Goal: Find specific page/section: Find specific page/section

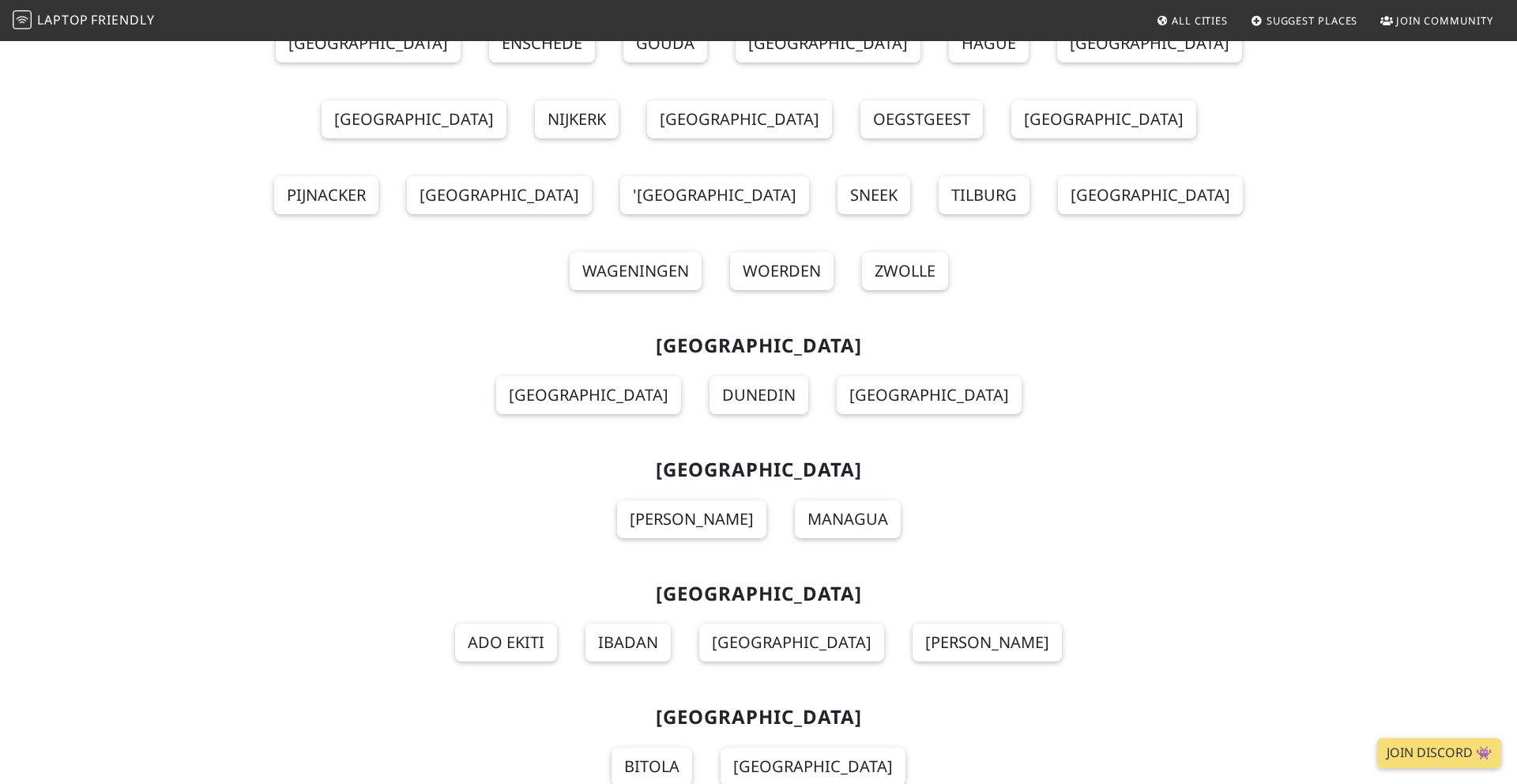
scroll to position [12296, 0]
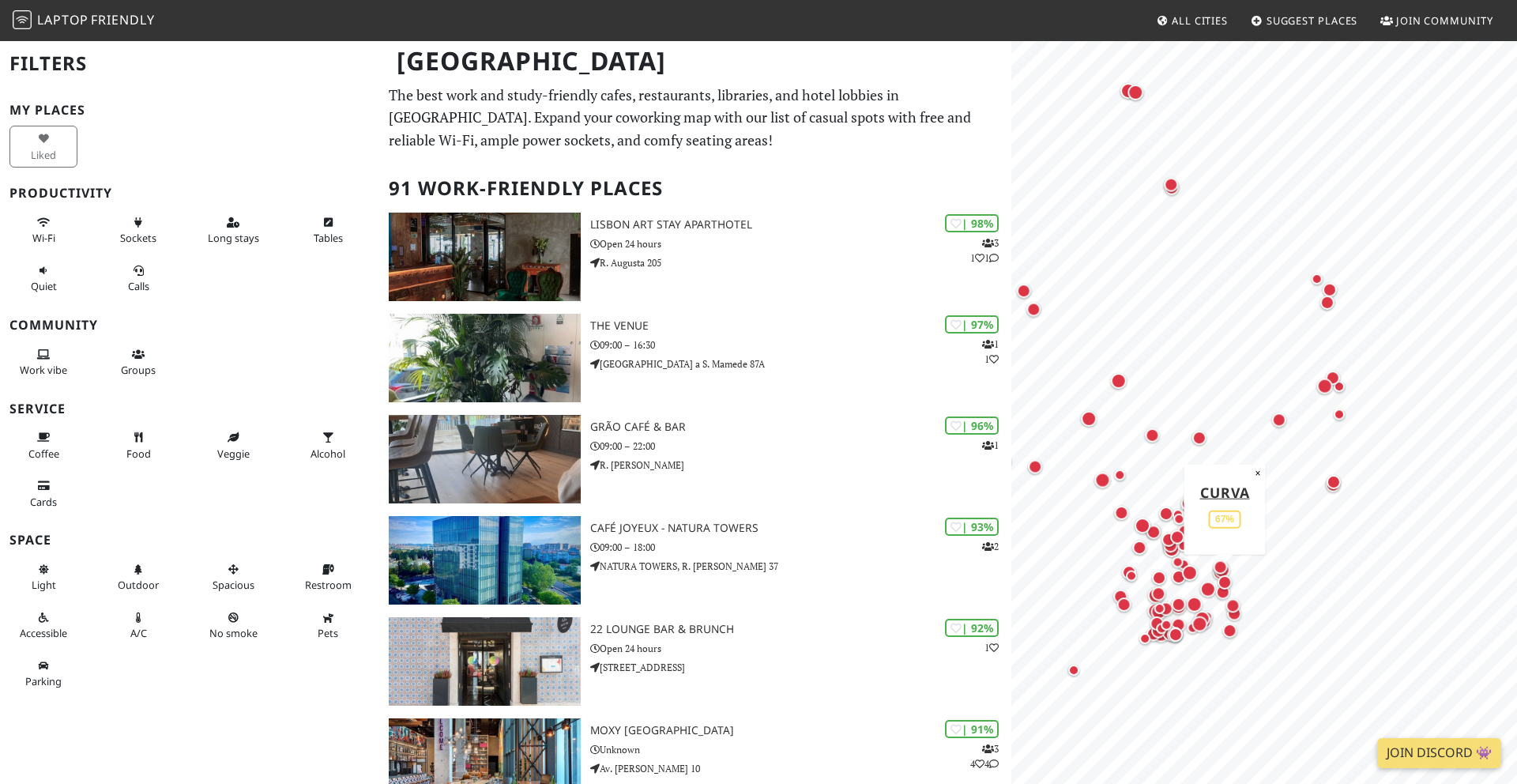
drag, startPoint x: 1317, startPoint y: 620, endPoint x: 1216, endPoint y: 587, distance: 106.3
click at [1216, 588] on div "Map marker" at bounding box center [1225, 582] width 21 height 21
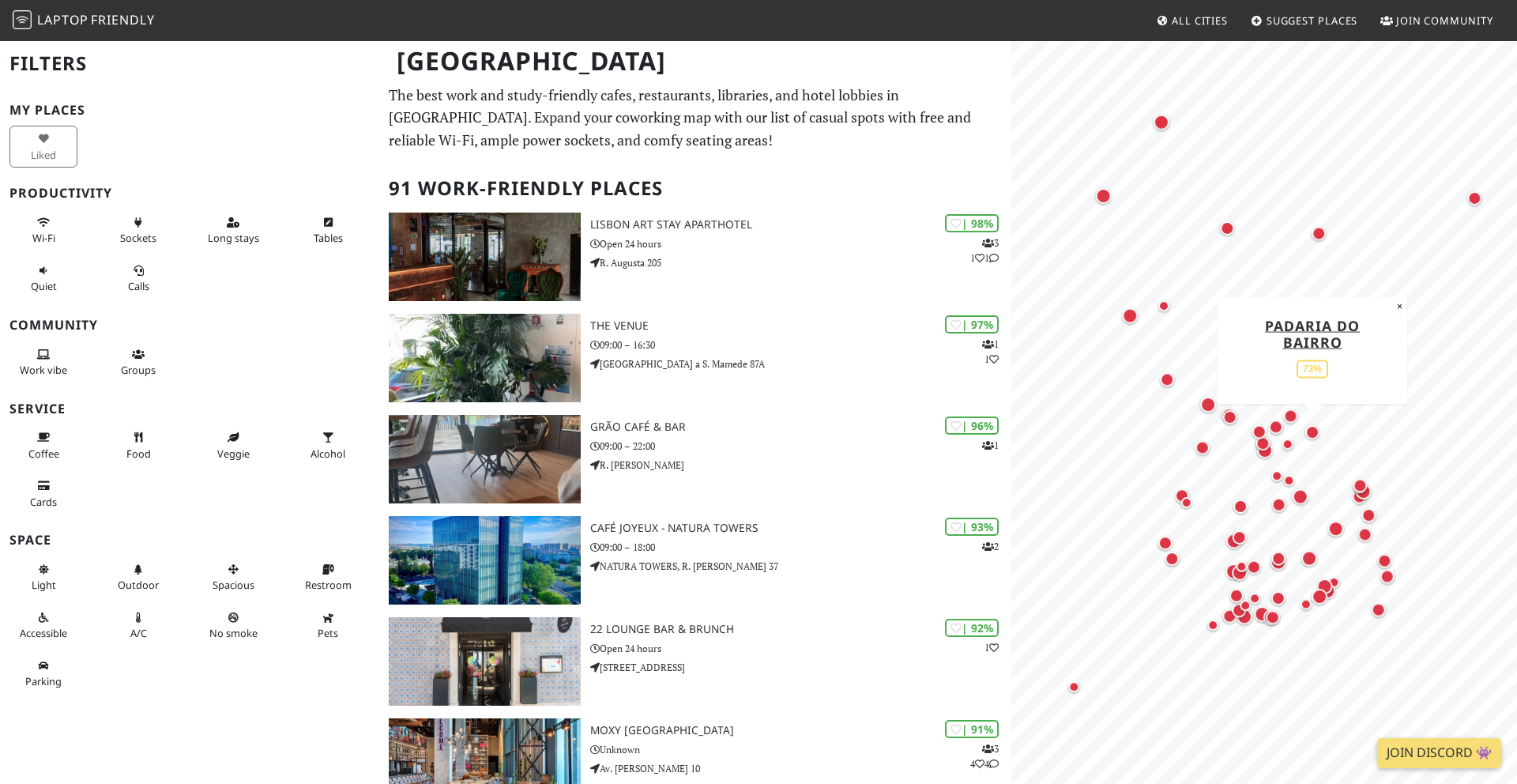
drag, startPoint x: 1269, startPoint y: 545, endPoint x: 1312, endPoint y: 432, distance: 120.9
click at [1312, 432] on div "Map marker" at bounding box center [1313, 432] width 14 height 14
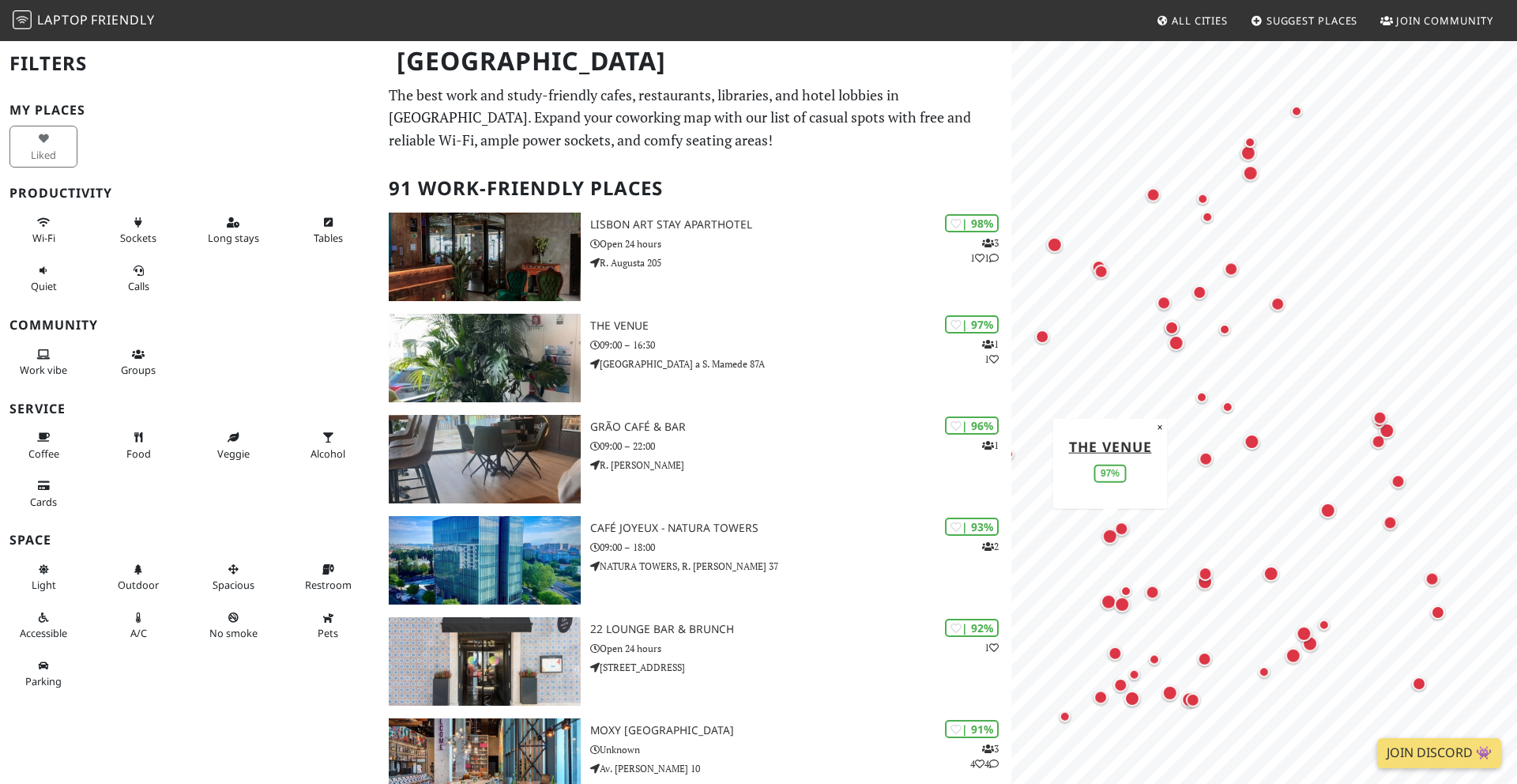
drag, startPoint x: 1186, startPoint y: 471, endPoint x: 1098, endPoint y: 540, distance: 111.8
click at [1099, 540] on div "Map marker" at bounding box center [1110, 535] width 22 height 22
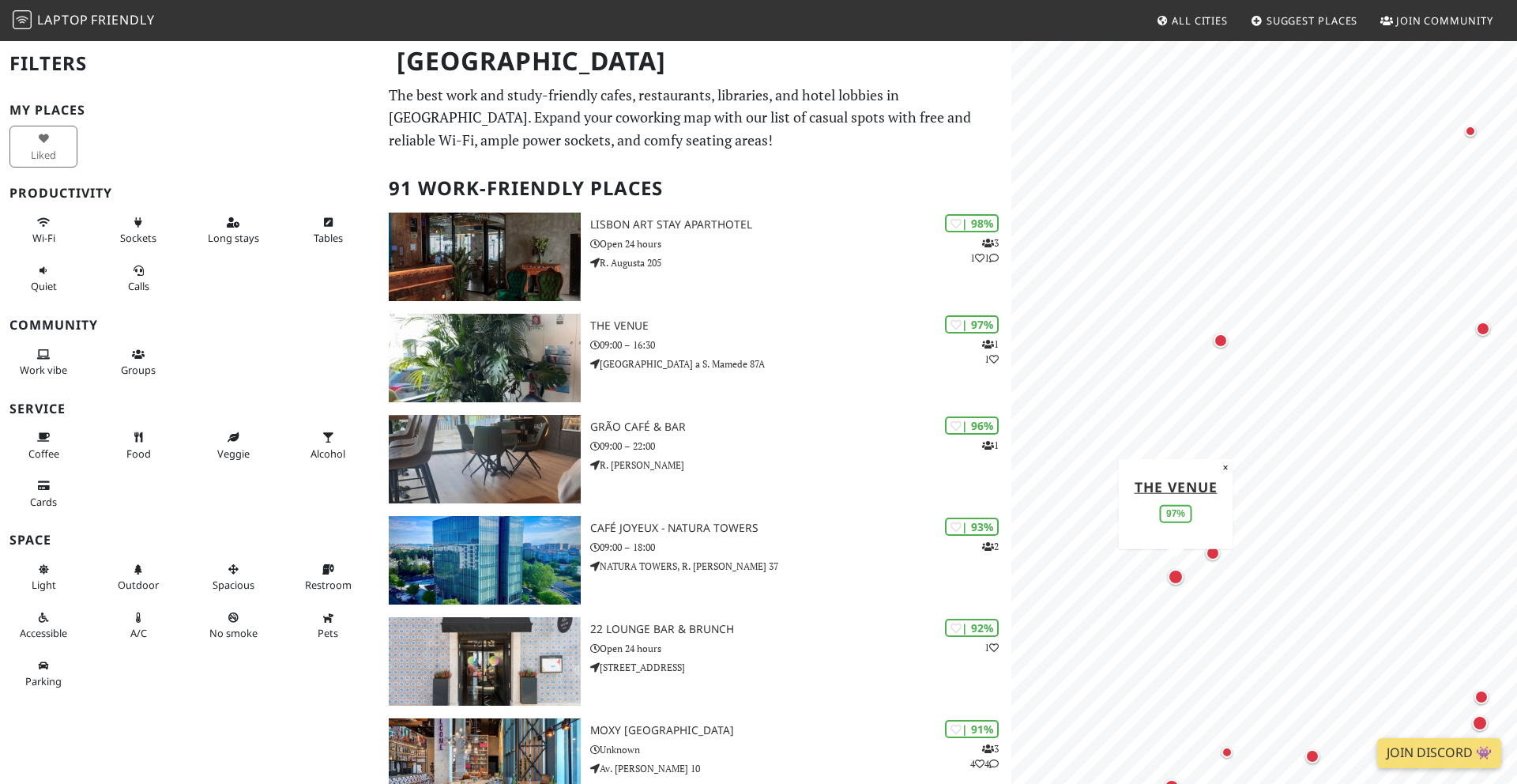
click at [1171, 577] on div "Map marker" at bounding box center [1176, 577] width 16 height 16
click at [1206, 550] on div "Map marker" at bounding box center [1213, 553] width 14 height 14
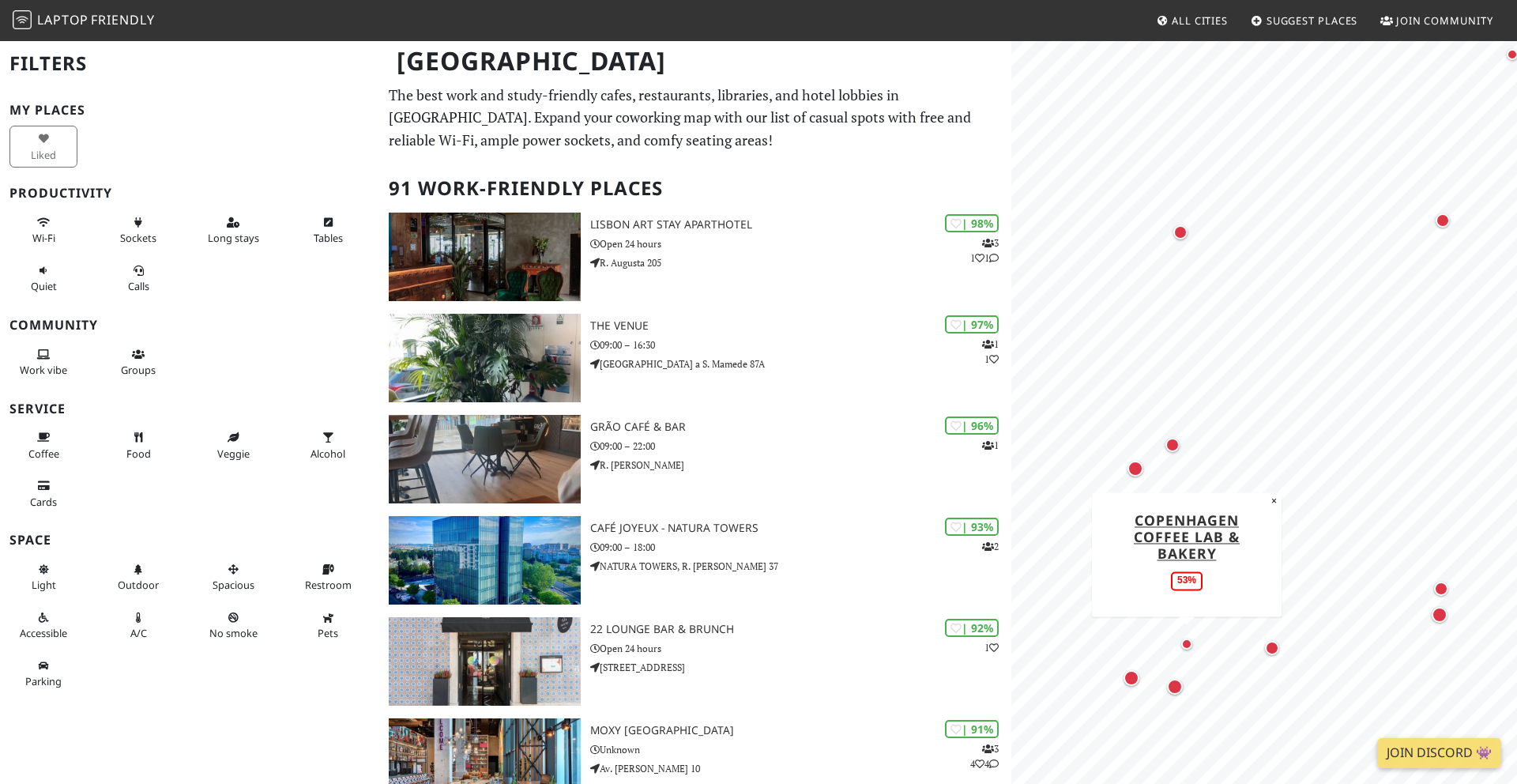
click at [1187, 649] on div "Map marker" at bounding box center [1187, 644] width 19 height 19
click at [1276, 648] on div "Map marker" at bounding box center [1272, 648] width 14 height 14
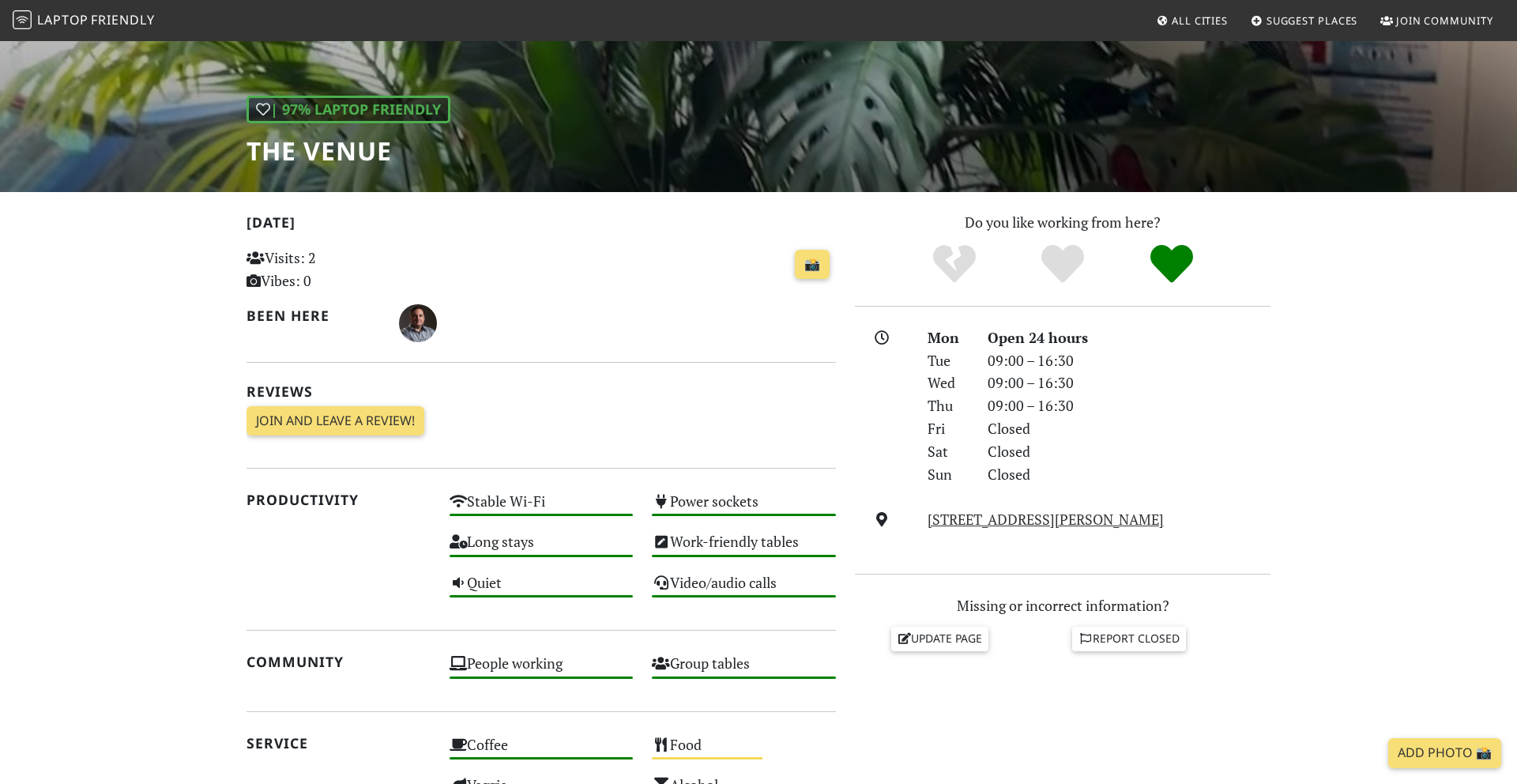
scroll to position [176, 0]
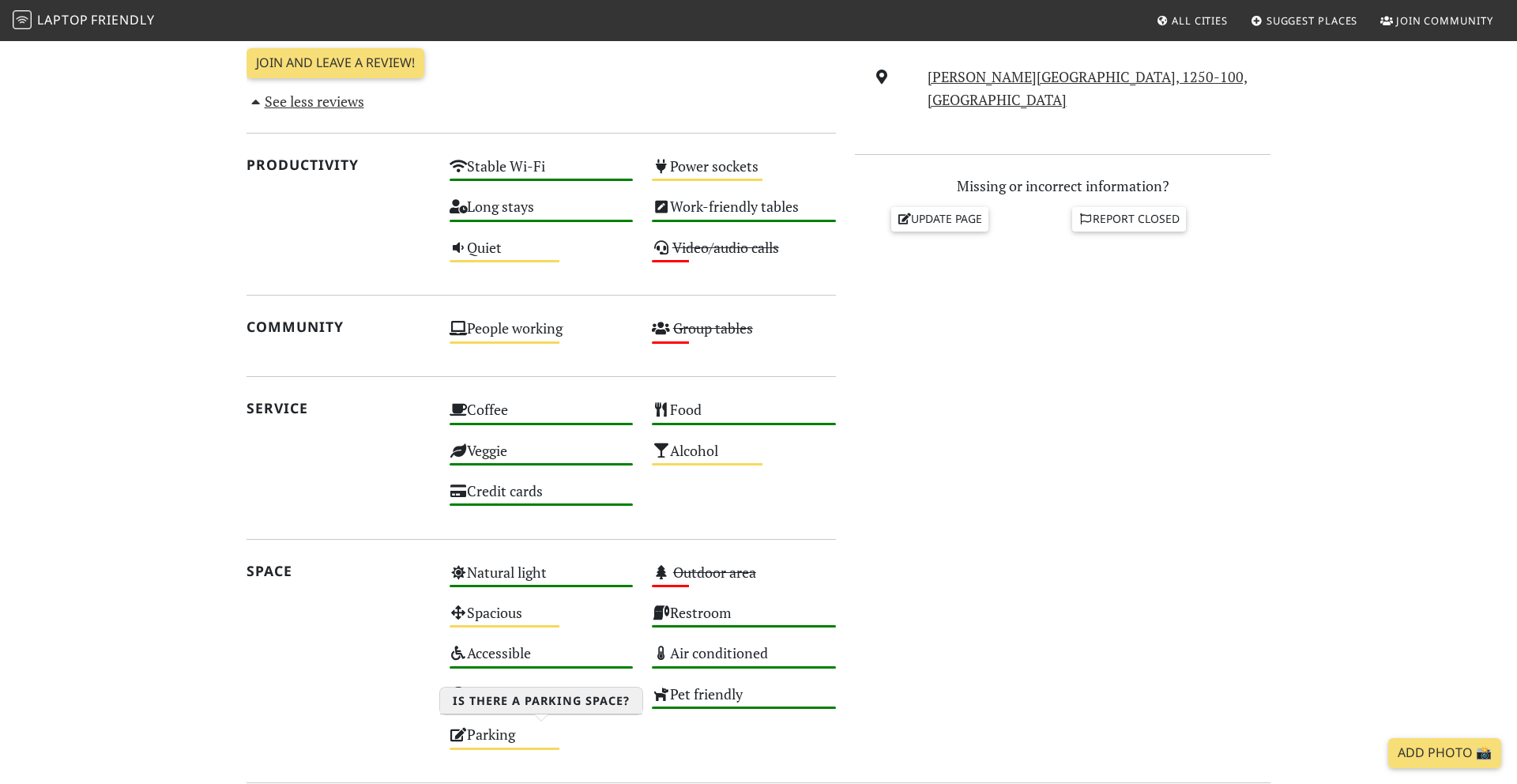
scroll to position [828, 0]
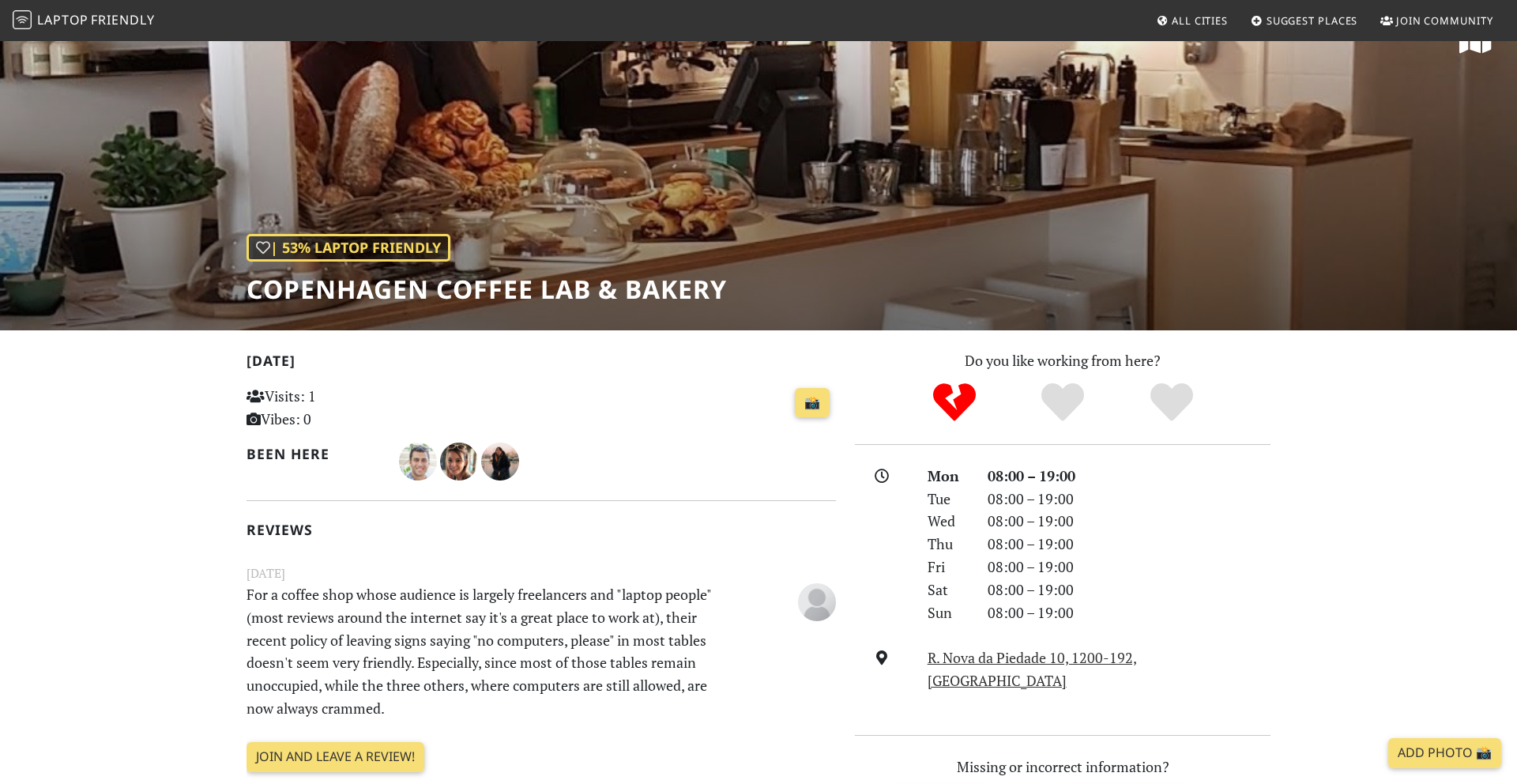
scroll to position [46, 0]
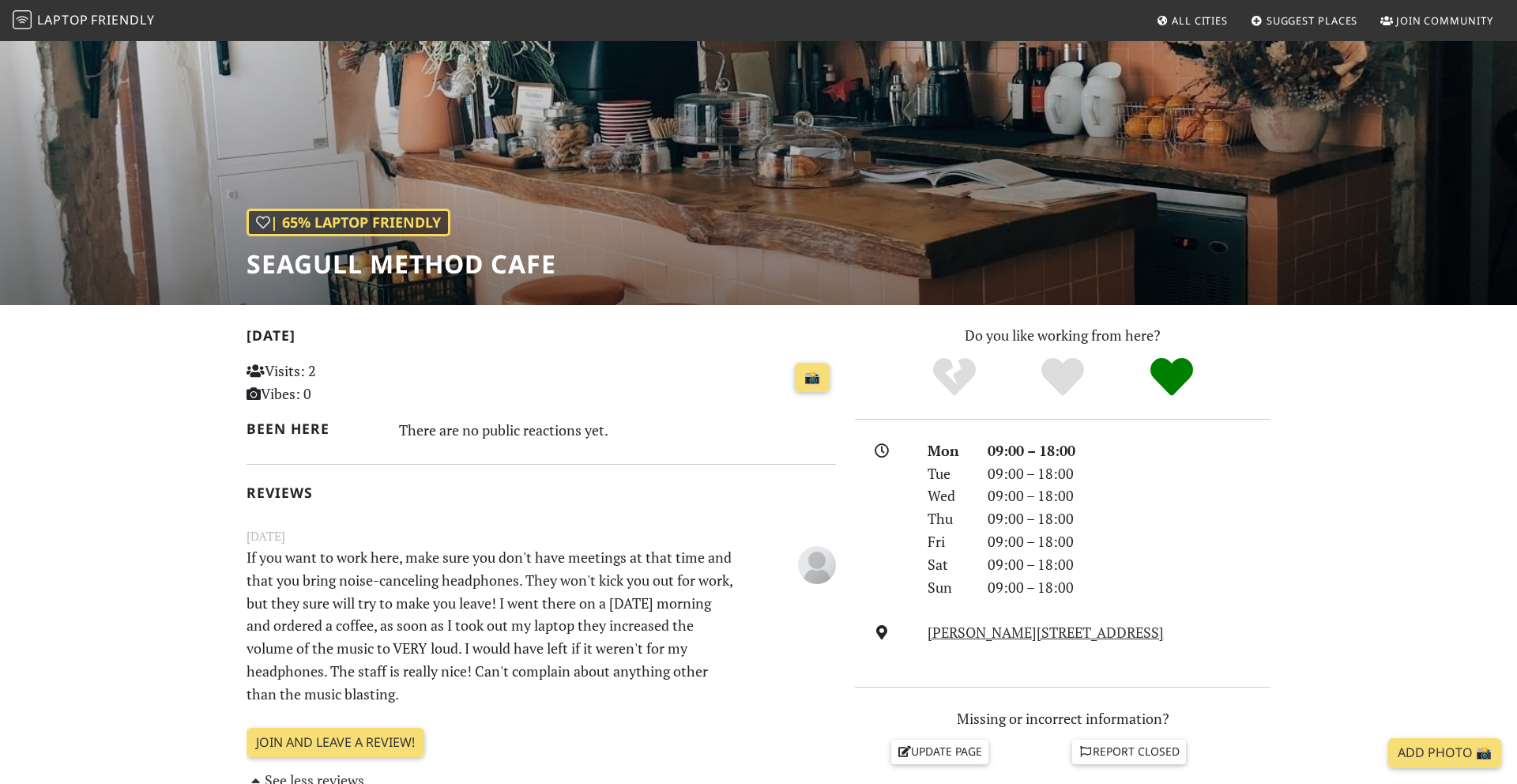
scroll to position [74, 0]
